Goal: Task Accomplishment & Management: Complete application form

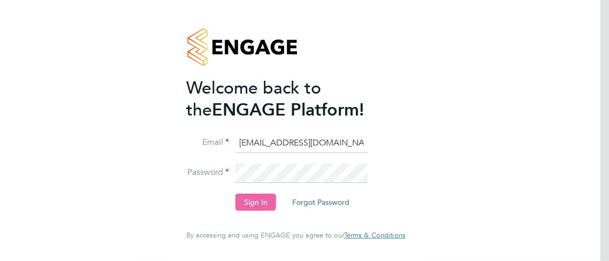
click at [264, 200] on button "Sign In" at bounding box center [255, 202] width 41 height 17
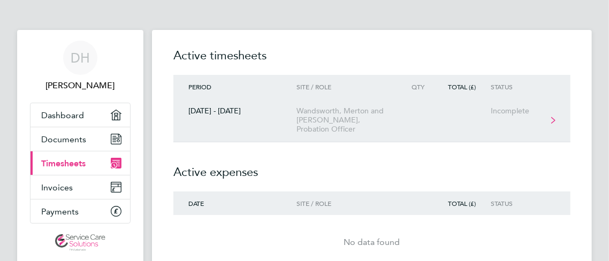
click at [555, 110] on link "[DATE] - [DATE] Wandsworth, [GEOGRAPHIC_DATA] and [PERSON_NAME], Probation Offi…" at bounding box center [371, 120] width 397 height 44
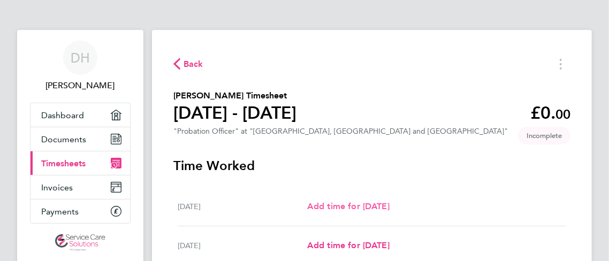
click at [371, 202] on span "Add time for [DATE]" at bounding box center [348, 206] width 82 height 10
select select "30"
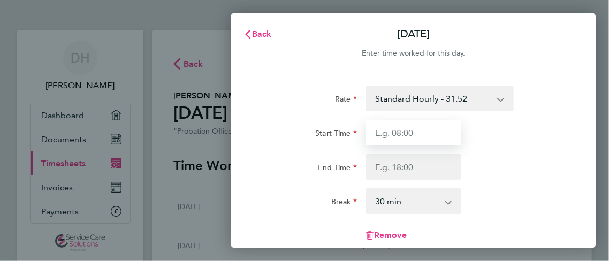
click at [437, 132] on input "Start Time" at bounding box center [413, 133] width 96 height 26
type input "08:00"
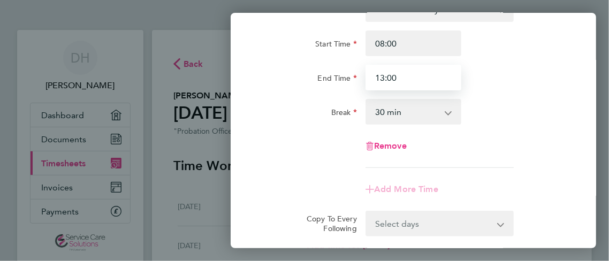
scroll to position [89, 0]
type input "13:00"
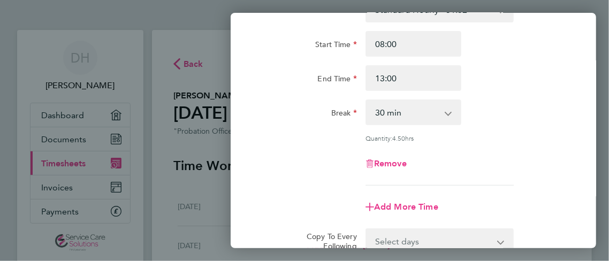
click at [450, 111] on div "Rate Standard Hourly - 31.52 Start Time 08:00 End Time 13:00 Break 0 min 15 min…" at bounding box center [414, 91] width 306 height 189
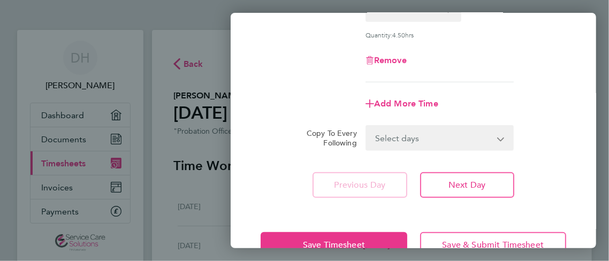
scroll to position [210, 0]
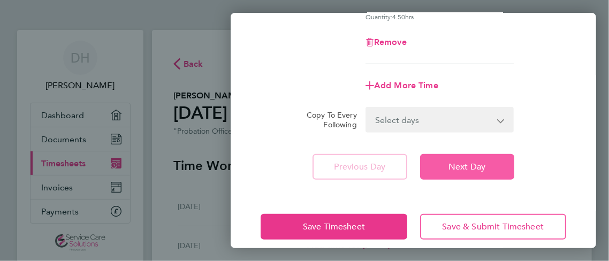
click at [459, 165] on span "Next Day" at bounding box center [466, 167] width 37 height 11
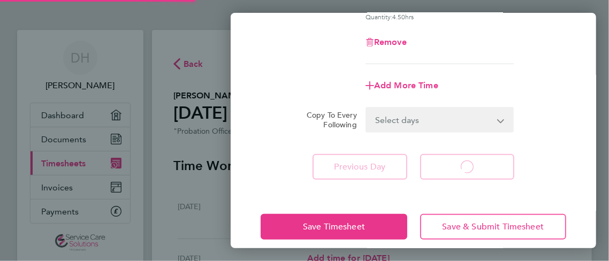
select select "30"
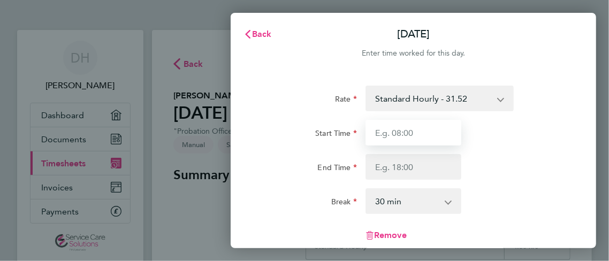
click at [427, 131] on input "Start Time" at bounding box center [413, 133] width 96 height 26
type input "08:30"
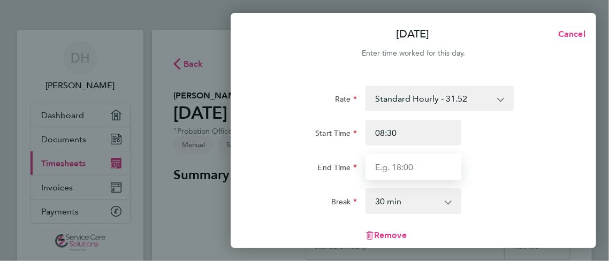
click at [427, 162] on input "End Time" at bounding box center [413, 167] width 96 height 26
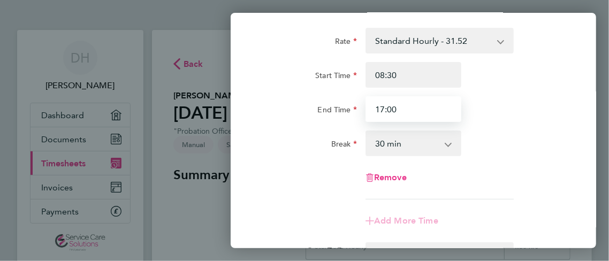
scroll to position [59, 0]
type input "17:00"
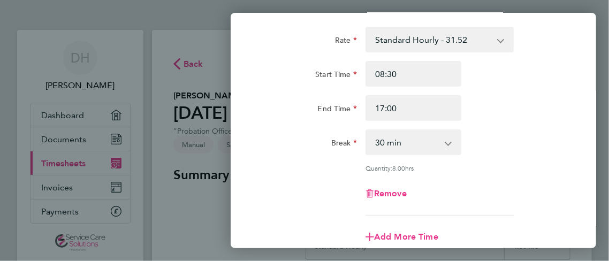
click at [448, 142] on app-icon-cross-button at bounding box center [453, 143] width 13 height 24
click at [367, 131] on select "0 min 15 min 30 min 45 min 60 min 75 min 90 min" at bounding box center [407, 143] width 81 height 24
select select "45"
click option "45 min" at bounding box center [0, 0] width 0 height 0
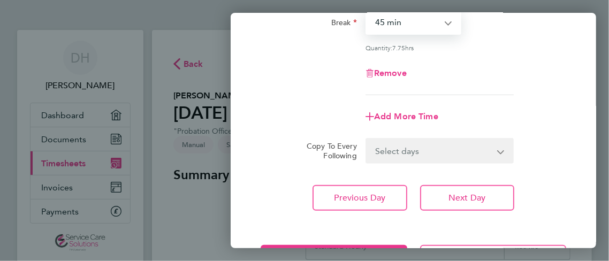
scroll to position [205, 0]
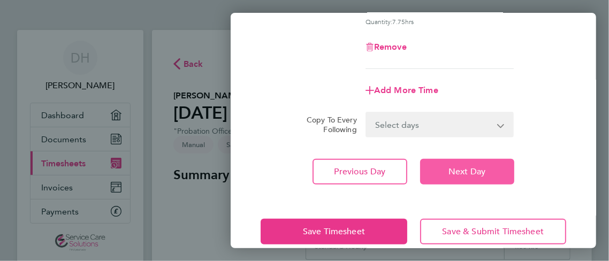
click at [478, 162] on button "Next Day" at bounding box center [467, 172] width 94 height 26
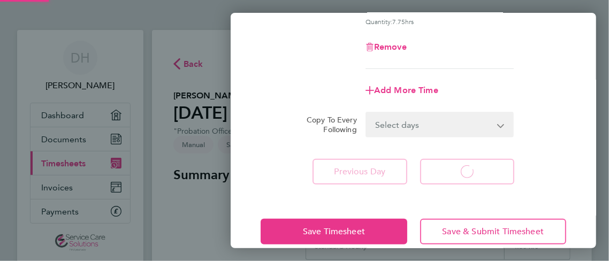
select select "30"
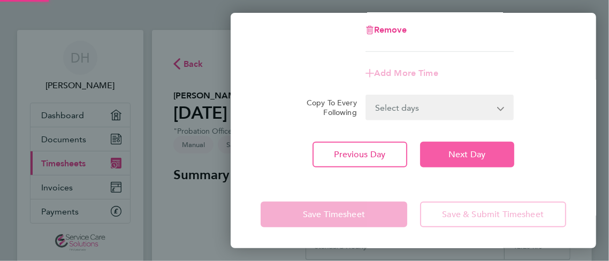
scroll to position [189, 0]
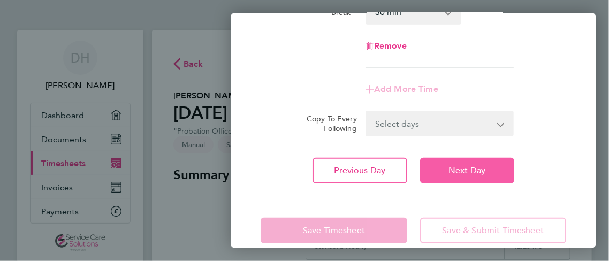
click at [478, 162] on button "Next Day" at bounding box center [467, 171] width 94 height 26
select select "30"
click at [478, 162] on button "Next Day" at bounding box center [467, 171] width 94 height 26
select select "30"
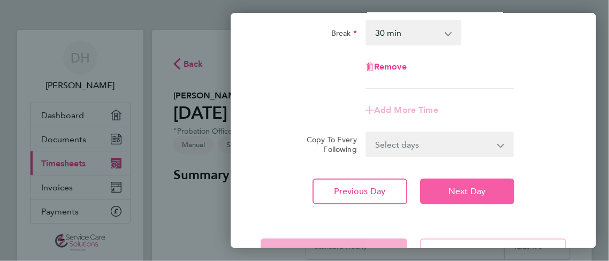
scroll to position [169, 0]
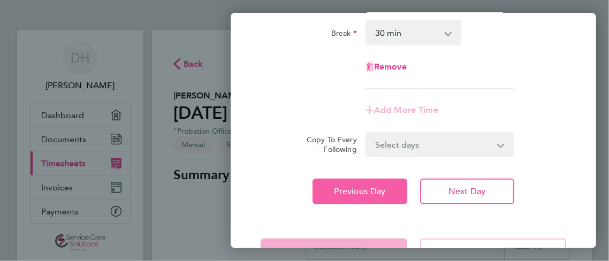
click at [390, 192] on button "Previous Day" at bounding box center [359, 192] width 94 height 26
select select "30"
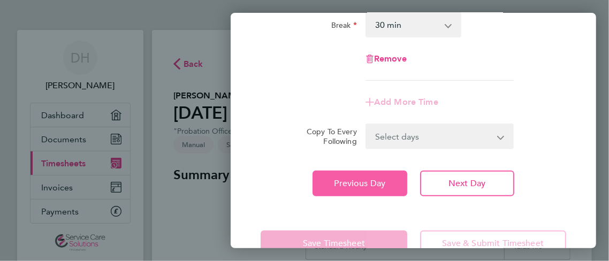
scroll to position [181, 0]
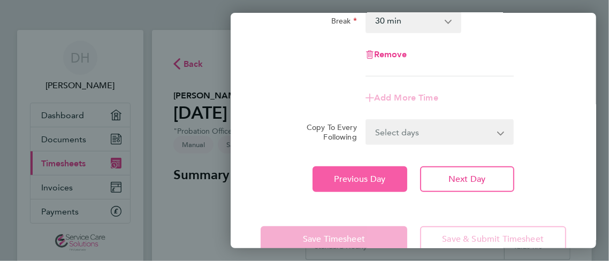
click at [363, 174] on span "Previous Day" at bounding box center [359, 179] width 51 height 11
select select "30"
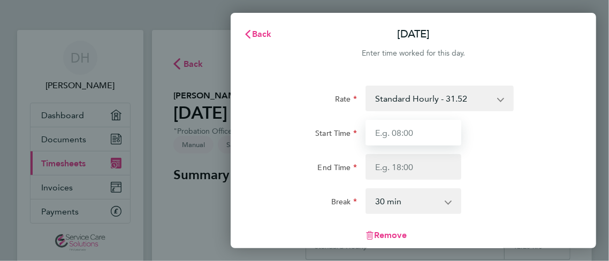
click at [431, 133] on input "Start Time" at bounding box center [413, 133] width 96 height 26
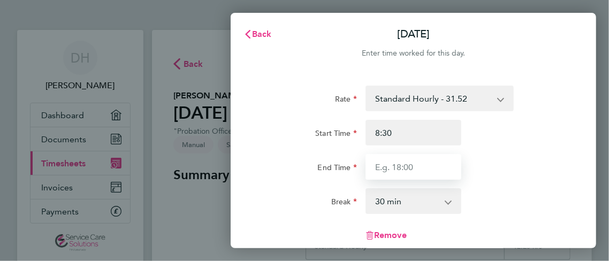
type input "08:30"
click at [431, 165] on input "End Time" at bounding box center [413, 167] width 96 height 26
type input "17:00"
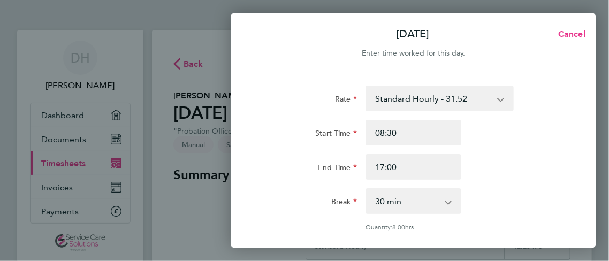
click at [449, 203] on app-icon-cross-button at bounding box center [453, 201] width 13 height 24
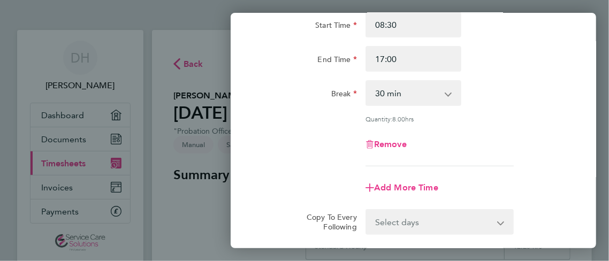
scroll to position [110, 0]
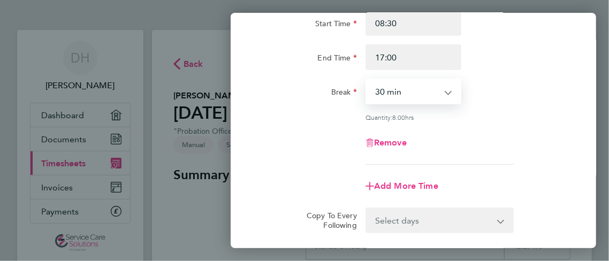
click at [367, 80] on select "0 min 15 min 30 min 45 min 60 min 75 min 90 min" at bounding box center [407, 92] width 81 height 24
select select "60"
click option "60 min" at bounding box center [0, 0] width 0 height 0
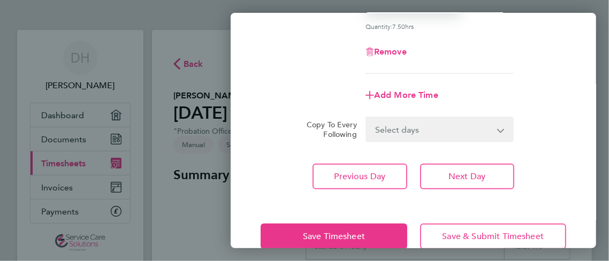
scroll to position [209, 0]
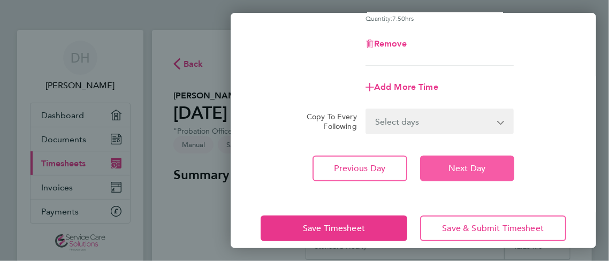
click at [461, 161] on button "Next Day" at bounding box center [467, 169] width 94 height 26
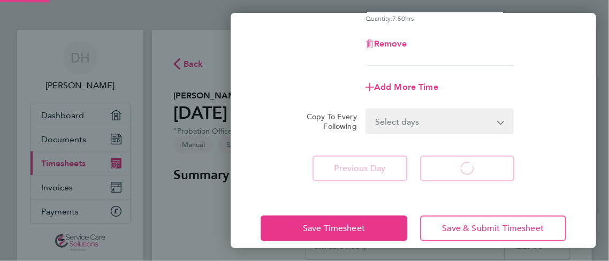
select select "30"
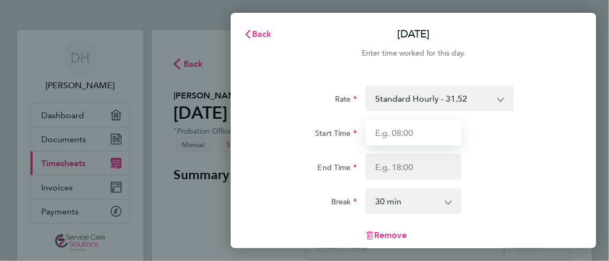
click at [427, 130] on input "Start Time" at bounding box center [413, 133] width 96 height 26
type input "08:00"
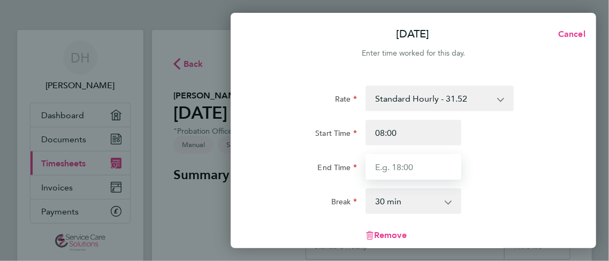
click at [402, 163] on input "End Time" at bounding box center [413, 167] width 96 height 26
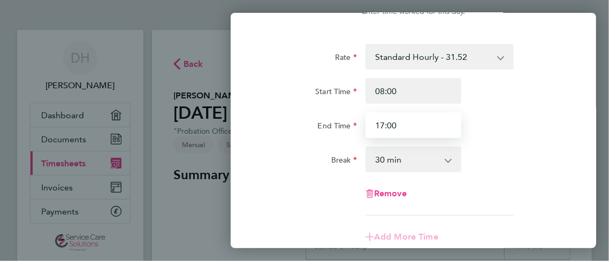
scroll to position [43, 0]
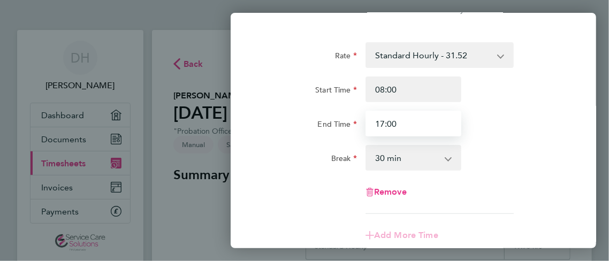
type input "17:00"
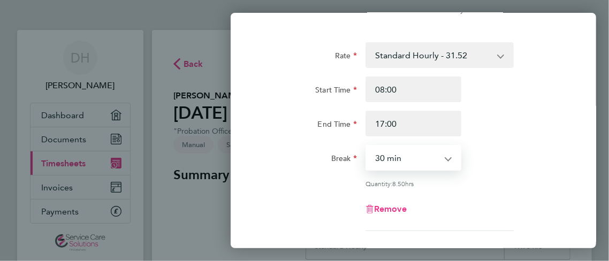
click at [367, 146] on select "0 min 15 min 30 min 45 min 60 min 75 min 90 min" at bounding box center [407, 158] width 81 height 24
select select "45"
click option "45 min" at bounding box center [0, 0] width 0 height 0
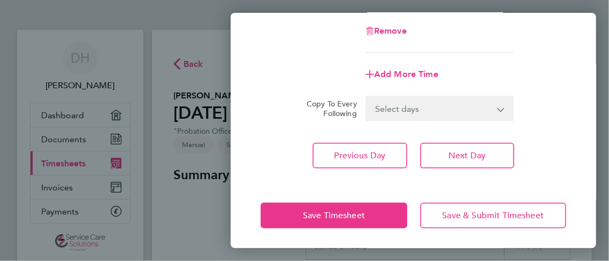
scroll to position [222, 0]
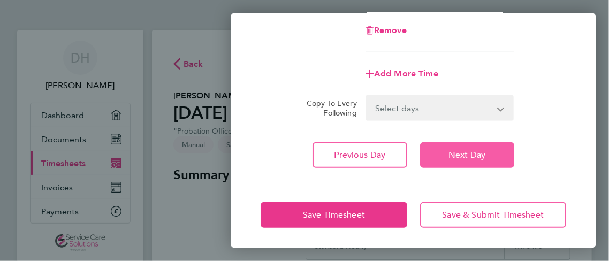
click at [469, 150] on span "Next Day" at bounding box center [466, 155] width 37 height 11
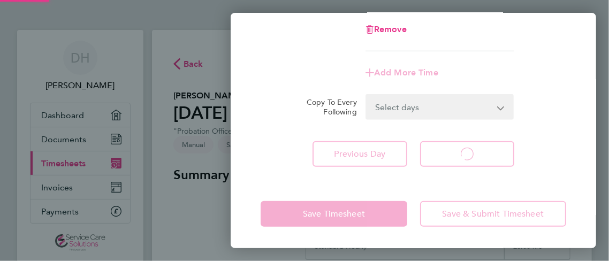
scroll to position [205, 0]
select select "30"
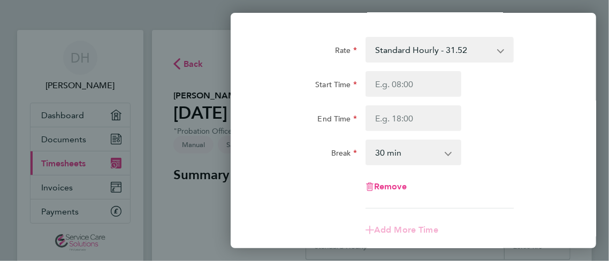
scroll to position [0, 0]
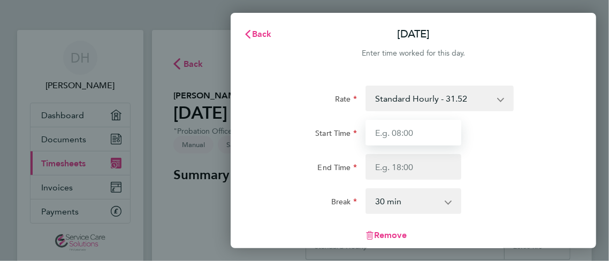
click at [430, 139] on input "Start Time" at bounding box center [413, 133] width 96 height 26
type input "08:30"
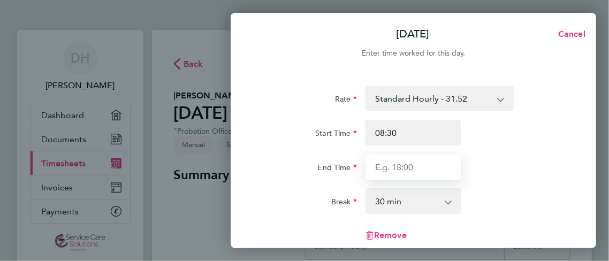
click at [430, 164] on input "End Time" at bounding box center [413, 167] width 96 height 26
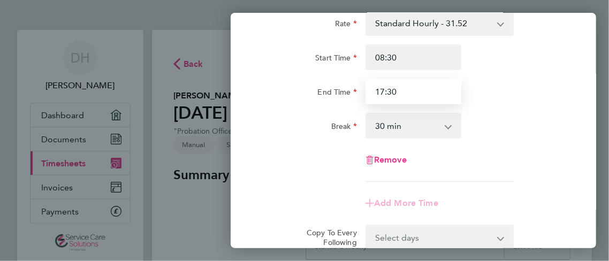
type input "17:30"
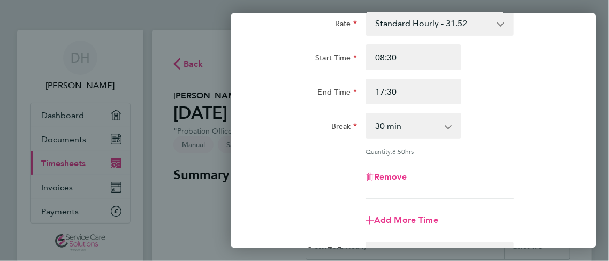
scroll to position [91, 0]
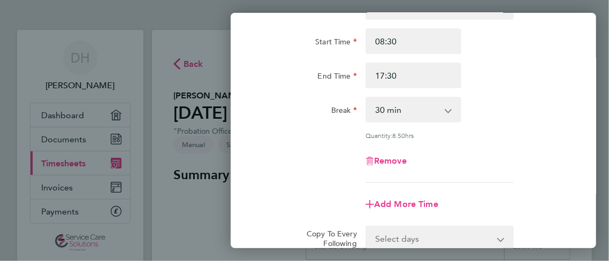
click at [448, 121] on div "0 min 15 min 30 min 45 min 60 min 75 min 90 min" at bounding box center [413, 110] width 96 height 26
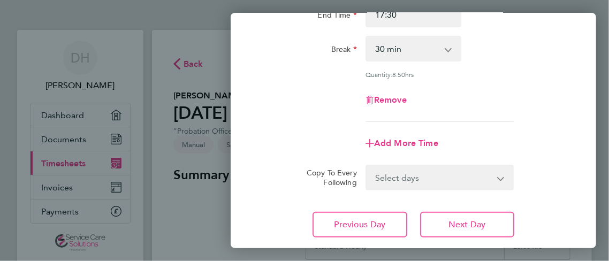
scroll to position [136, 0]
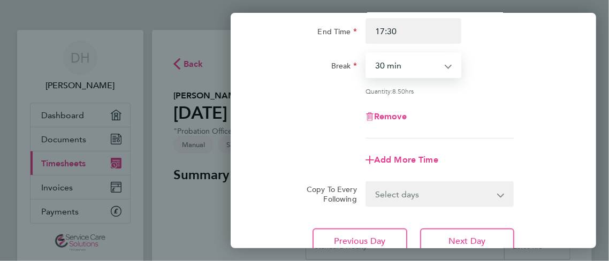
click at [367, 54] on select "0 min 15 min 30 min 45 min 60 min 75 min 90 min" at bounding box center [407, 66] width 81 height 24
select select "45"
click option "45 min" at bounding box center [0, 0] width 0 height 0
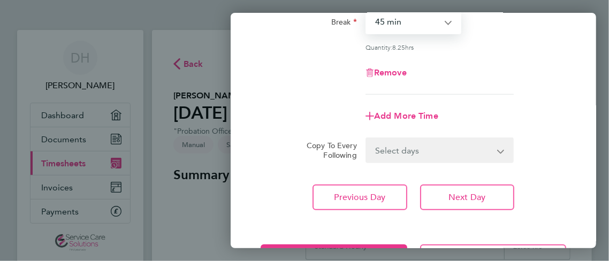
scroll to position [222, 0]
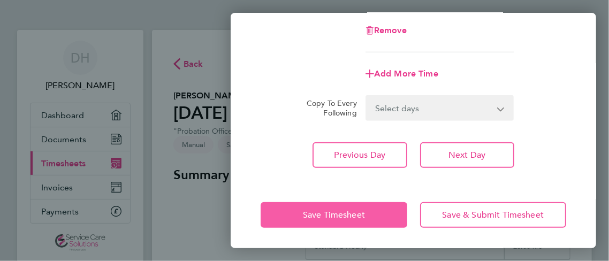
click at [342, 215] on span "Save Timesheet" at bounding box center [334, 215] width 62 height 11
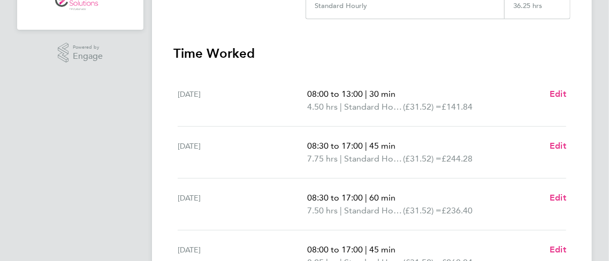
scroll to position [243, 0]
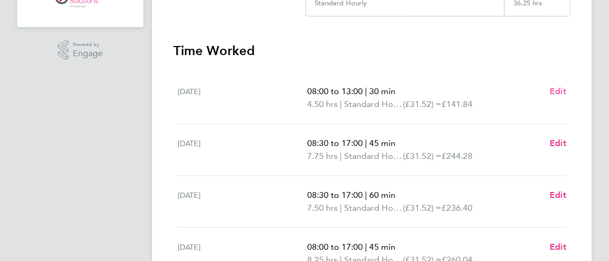
click at [564, 86] on span "Edit" at bounding box center [558, 91] width 17 height 10
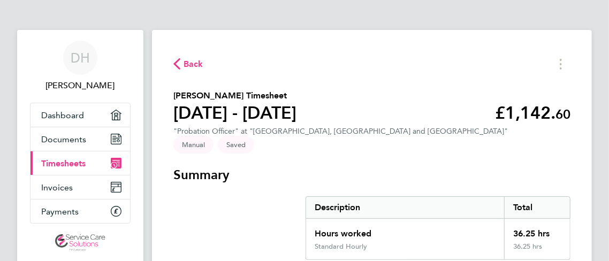
select select "30"
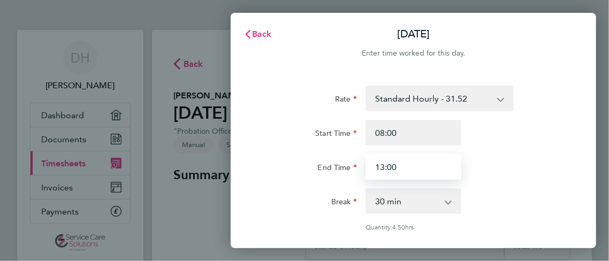
click at [418, 165] on input "13:00" at bounding box center [413, 167] width 96 height 26
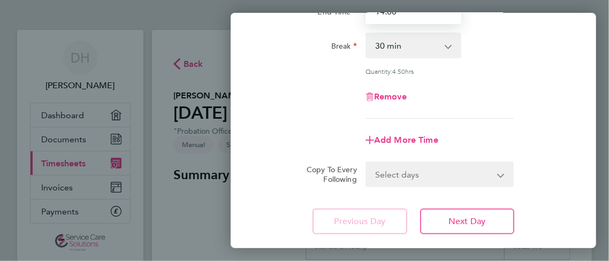
scroll to position [157, 0]
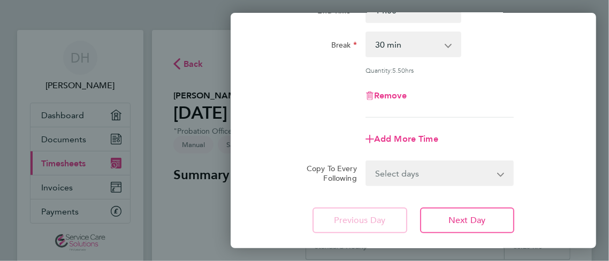
click at [494, 126] on div "Add More Time" at bounding box center [413, 139] width 314 height 26
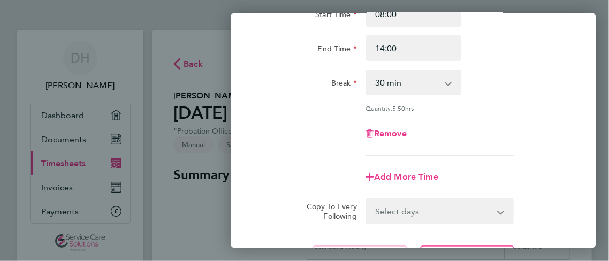
scroll to position [103, 0]
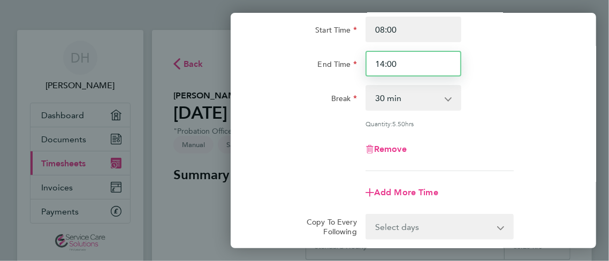
click at [405, 60] on input "14:00" at bounding box center [413, 64] width 96 height 26
type input "15:00"
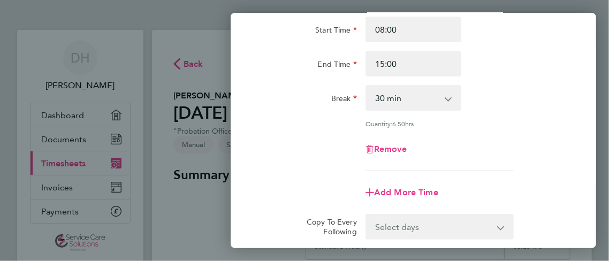
click at [485, 99] on div "Break 0 min 15 min 30 min 45 min 60 min 75 min 90 min" at bounding box center [413, 98] width 314 height 26
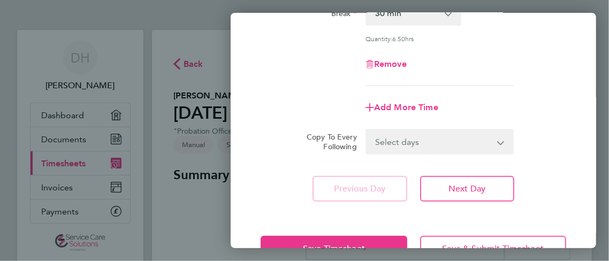
scroll to position [222, 0]
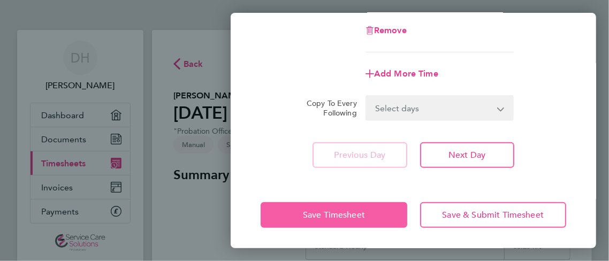
click at [364, 205] on button "Save Timesheet" at bounding box center [334, 215] width 146 height 26
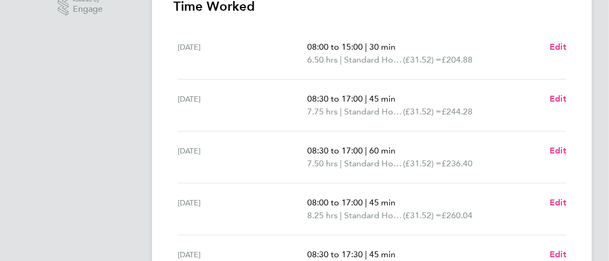
scroll to position [289, 0]
click at [562, 41] on span "Edit" at bounding box center [558, 46] width 17 height 10
select select "30"
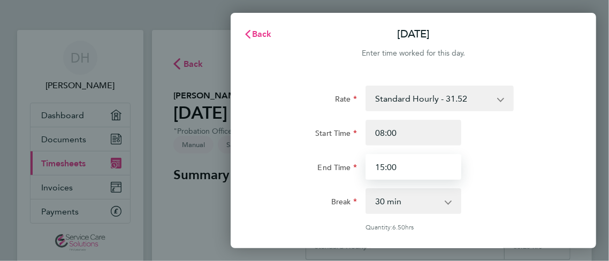
click at [406, 172] on input "15:00" at bounding box center [413, 167] width 96 height 26
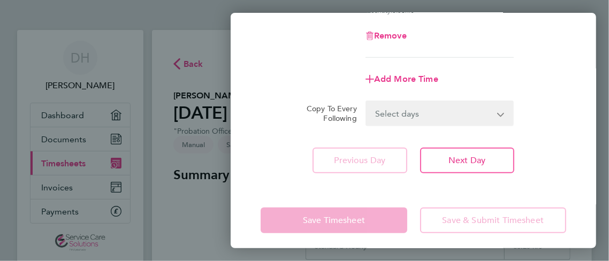
scroll to position [222, 0]
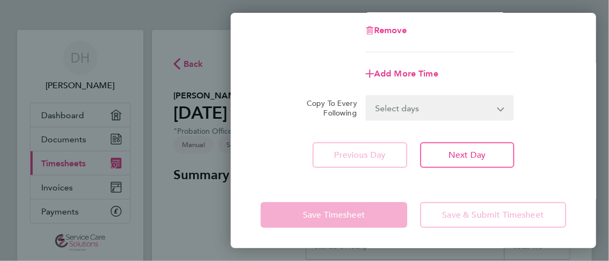
type input "14:00"
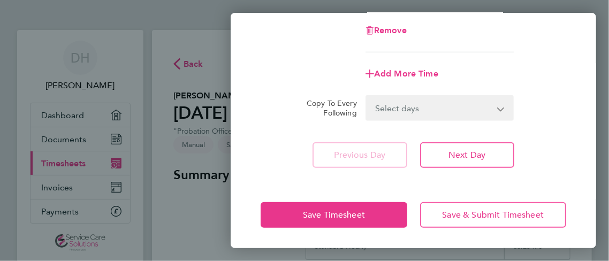
click at [425, 197] on div "Save Timesheet Save & Submit Timesheet" at bounding box center [413, 215] width 365 height 68
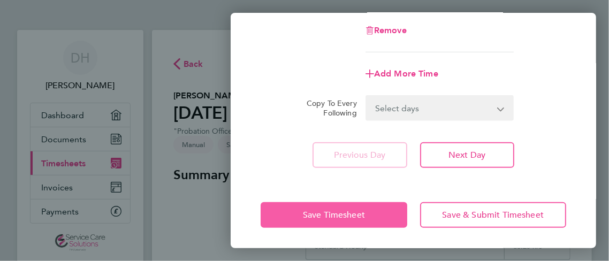
click at [383, 210] on button "Save Timesheet" at bounding box center [334, 215] width 146 height 26
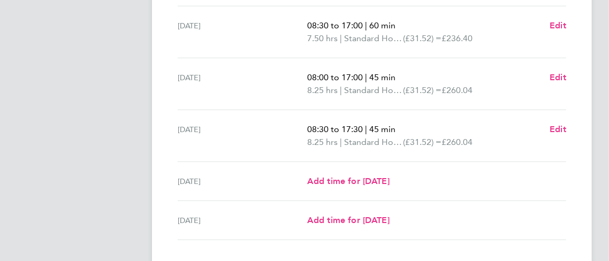
scroll to position [477, 0]
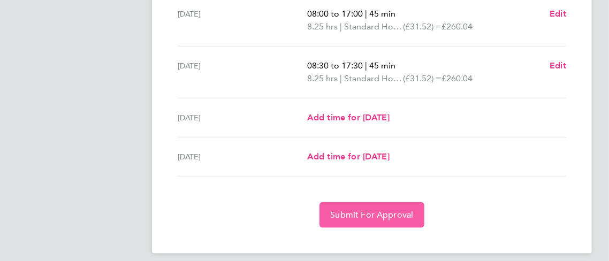
click at [377, 210] on span "Submit For Approval" at bounding box center [371, 215] width 83 height 11
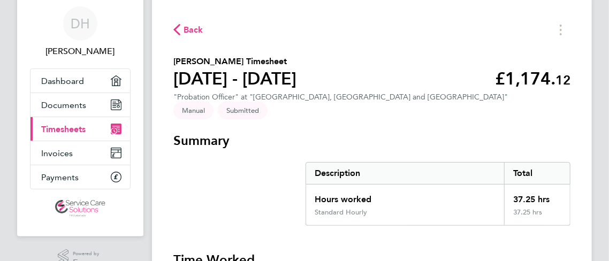
scroll to position [0, 0]
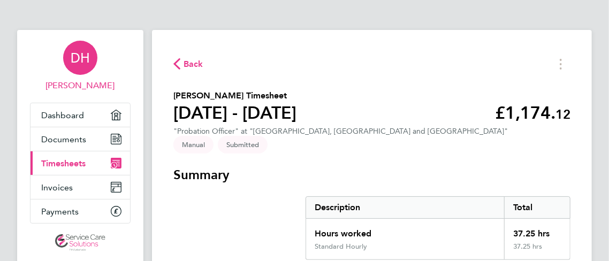
click at [87, 59] on span "DH" at bounding box center [80, 58] width 19 height 14
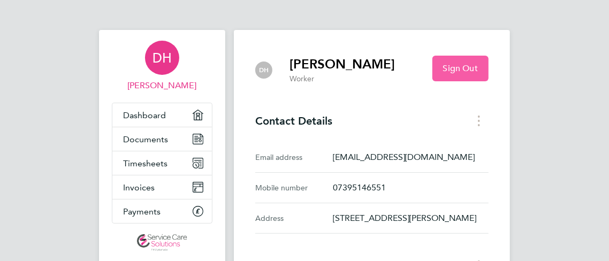
click at [489, 63] on button "Sign Out" at bounding box center [460, 69] width 56 height 26
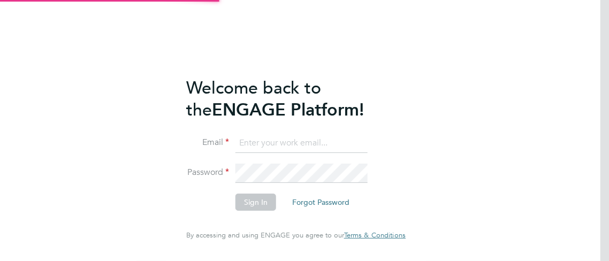
type input "[EMAIL_ADDRESS][DOMAIN_NAME]"
